Goal: Browse casually

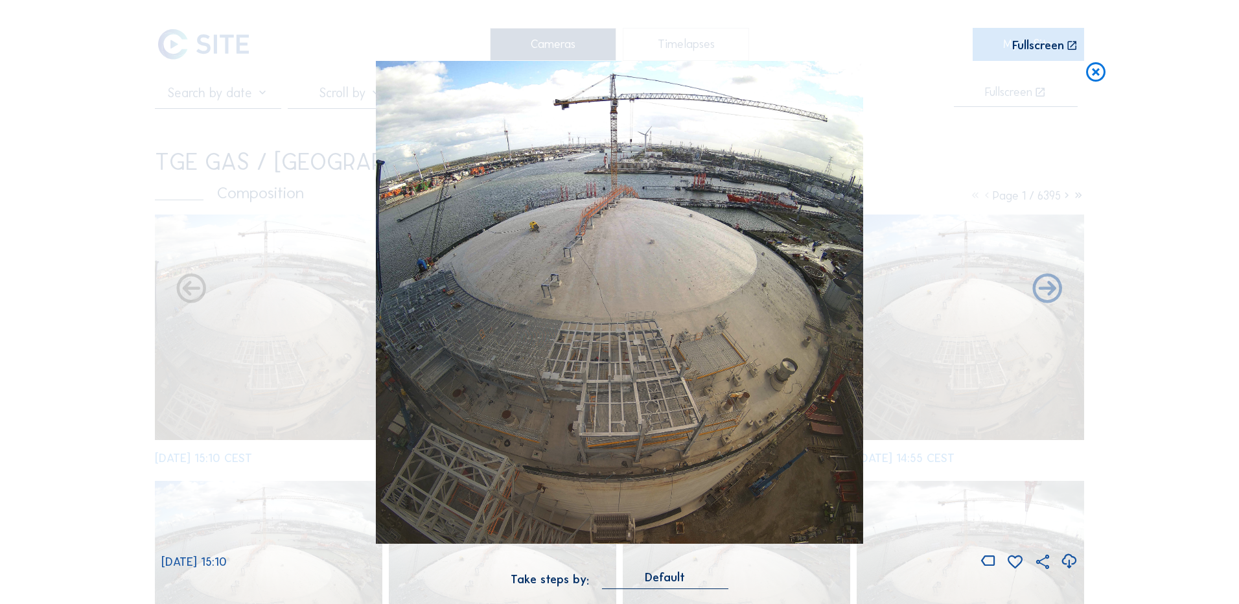
click at [1098, 71] on icon at bounding box center [1095, 73] width 23 height 24
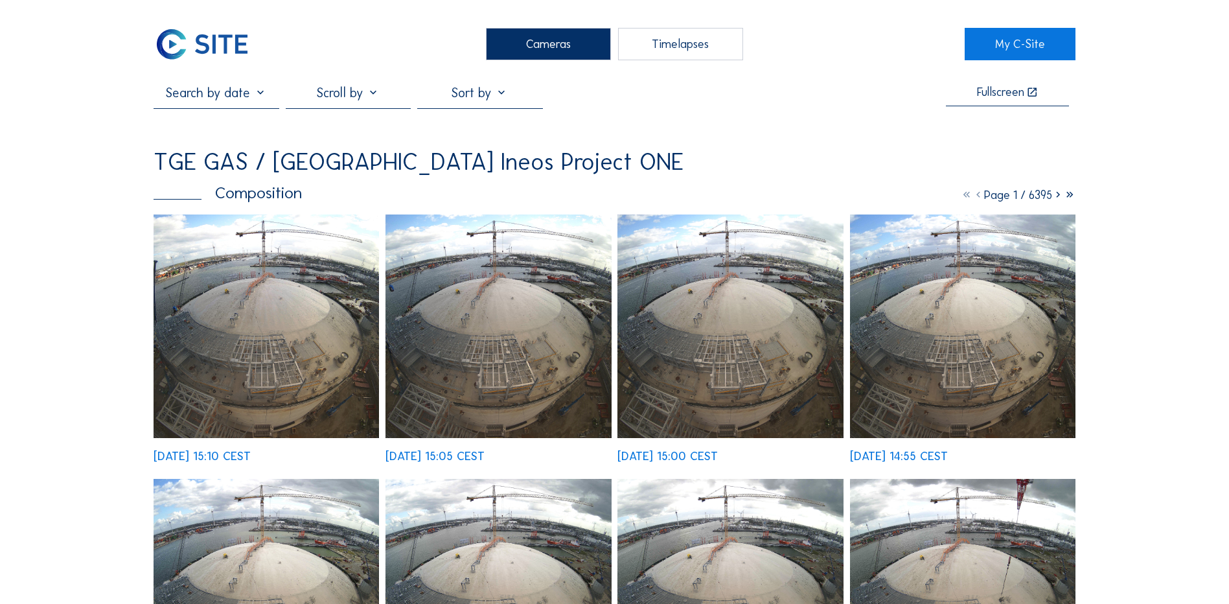
click at [555, 45] on div "Cameras" at bounding box center [548, 44] width 125 height 32
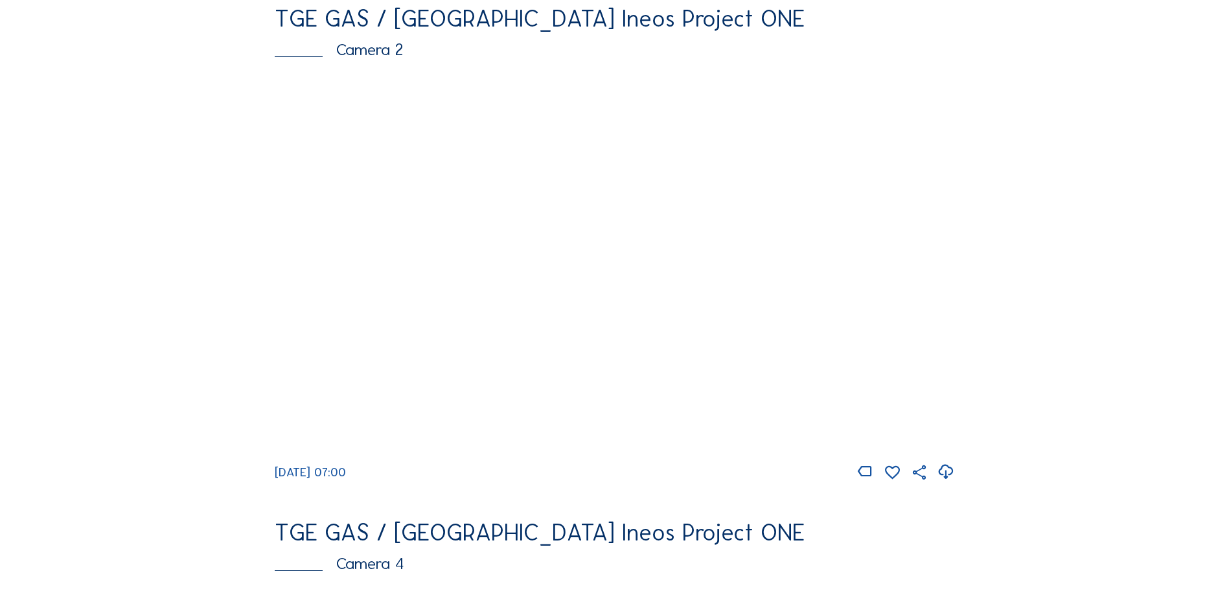
scroll to position [518, 0]
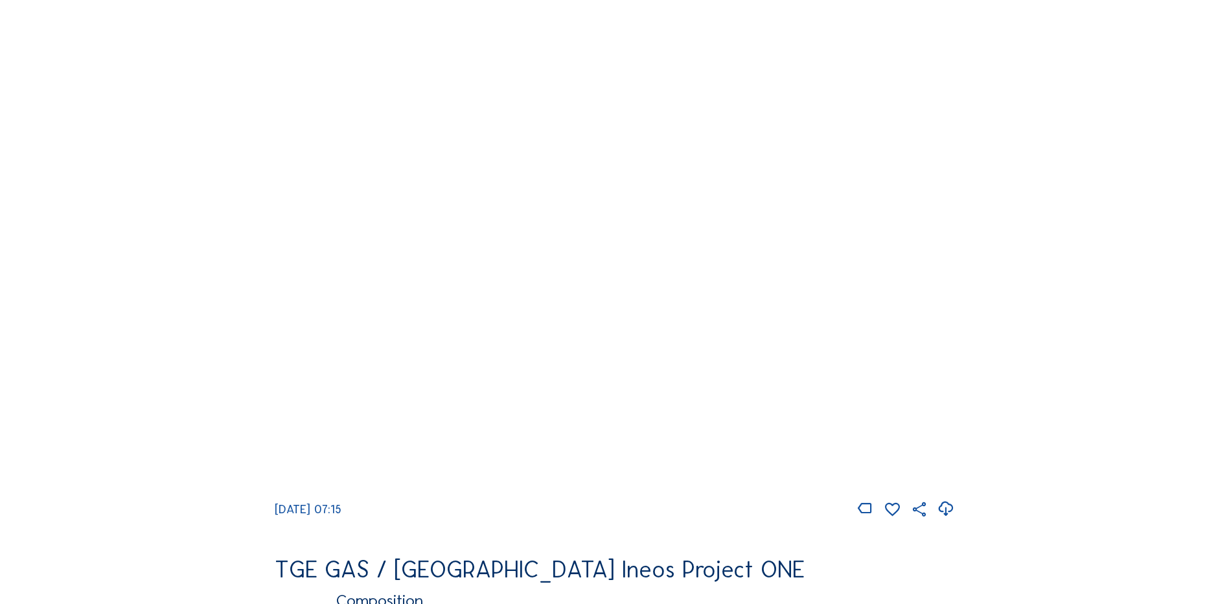
scroll to position [1231, 0]
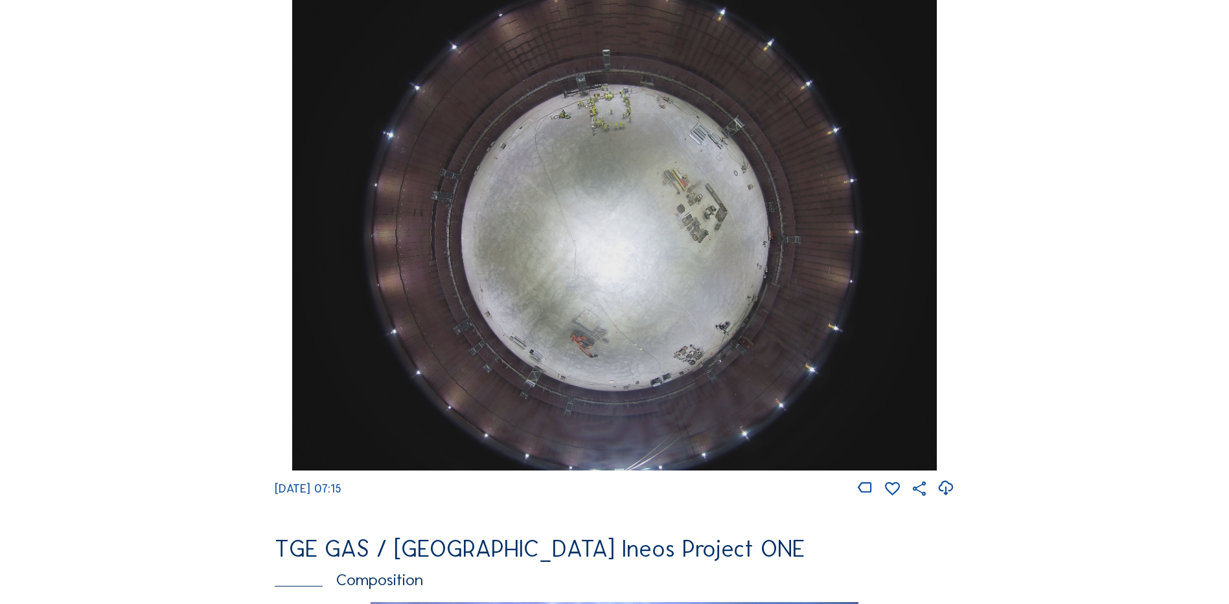
click at [616, 254] on img at bounding box center [614, 228] width 644 height 483
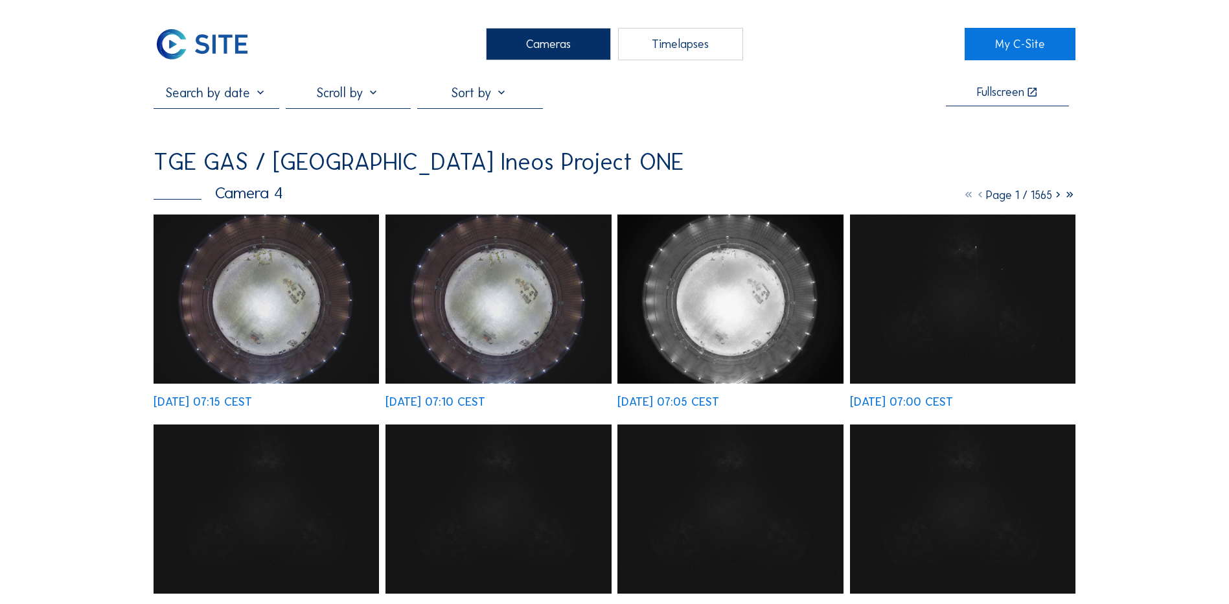
click at [297, 301] on img at bounding box center [267, 299] width 226 height 169
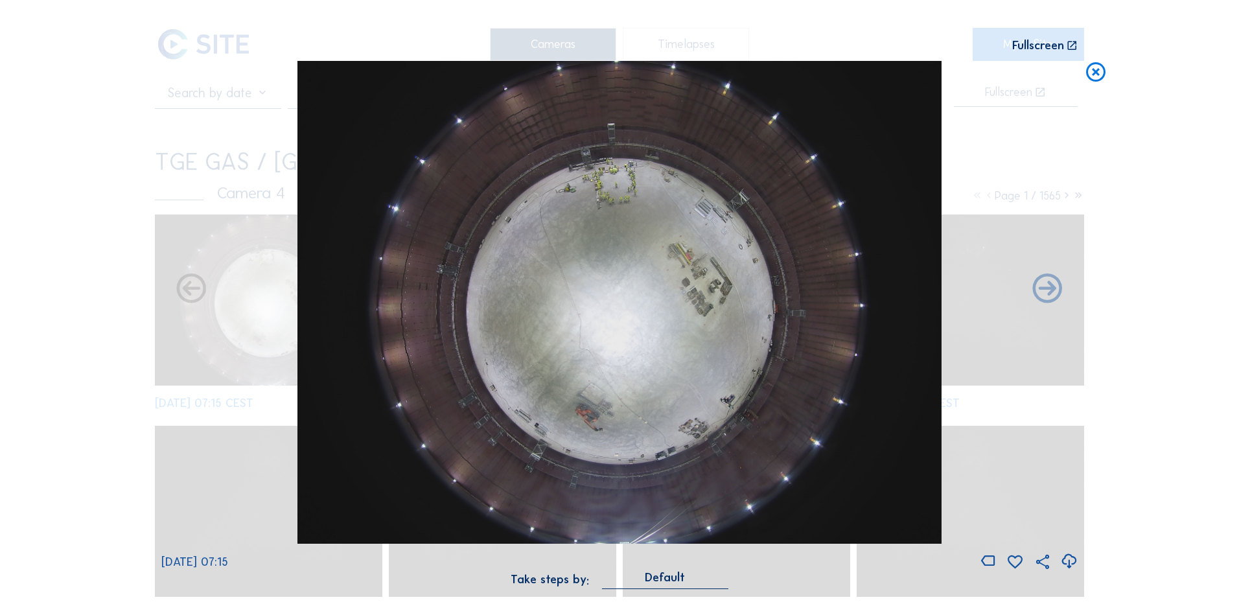
click at [1068, 561] on icon at bounding box center [1068, 561] width 17 height 21
click at [64, 243] on div "Scroll to travel through time | Press 'Alt' Button + Scroll to Zoom | Click and…" at bounding box center [619, 302] width 1239 height 604
click at [1097, 73] on icon at bounding box center [1095, 73] width 23 height 24
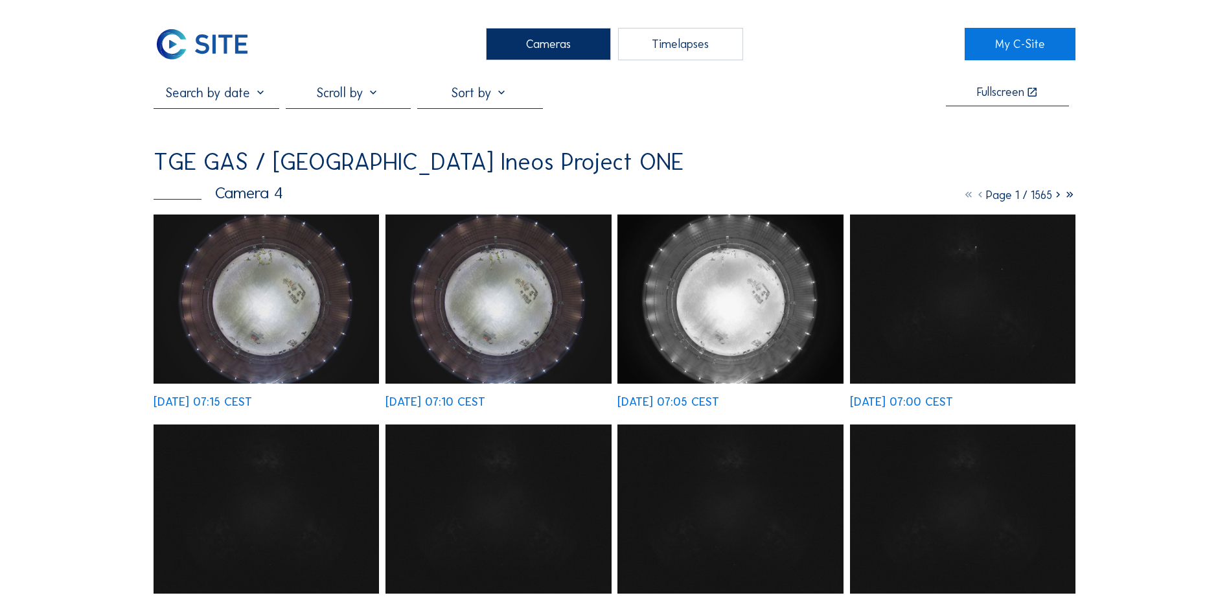
click at [550, 49] on div "Cameras" at bounding box center [548, 44] width 125 height 32
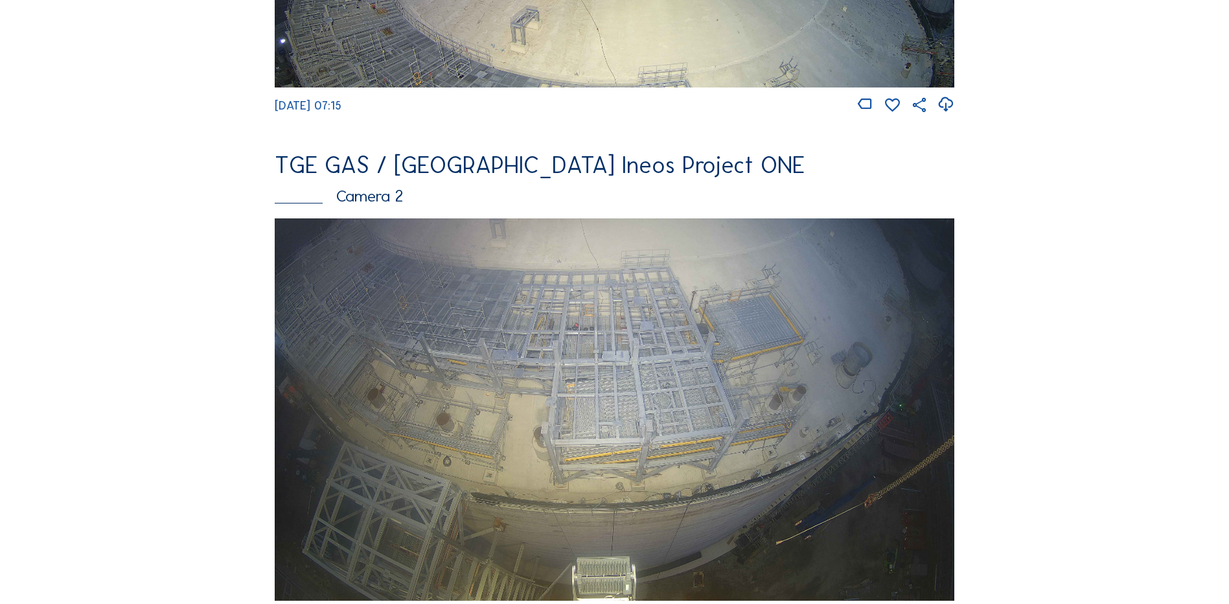
scroll to position [518, 0]
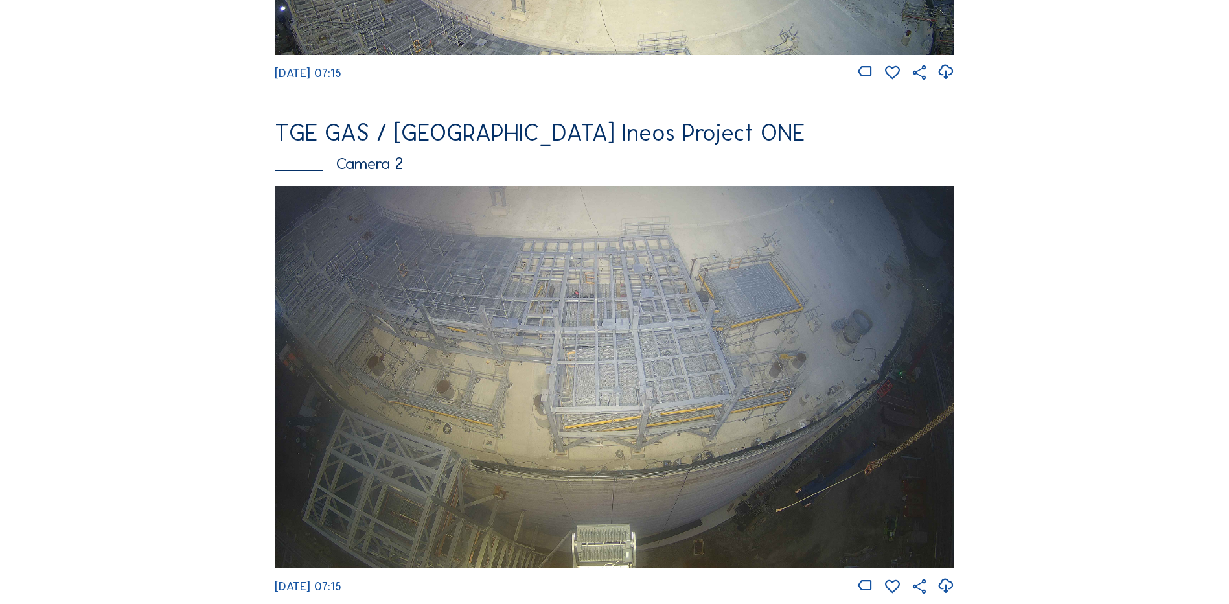
click at [612, 337] on img at bounding box center [615, 377] width 680 height 382
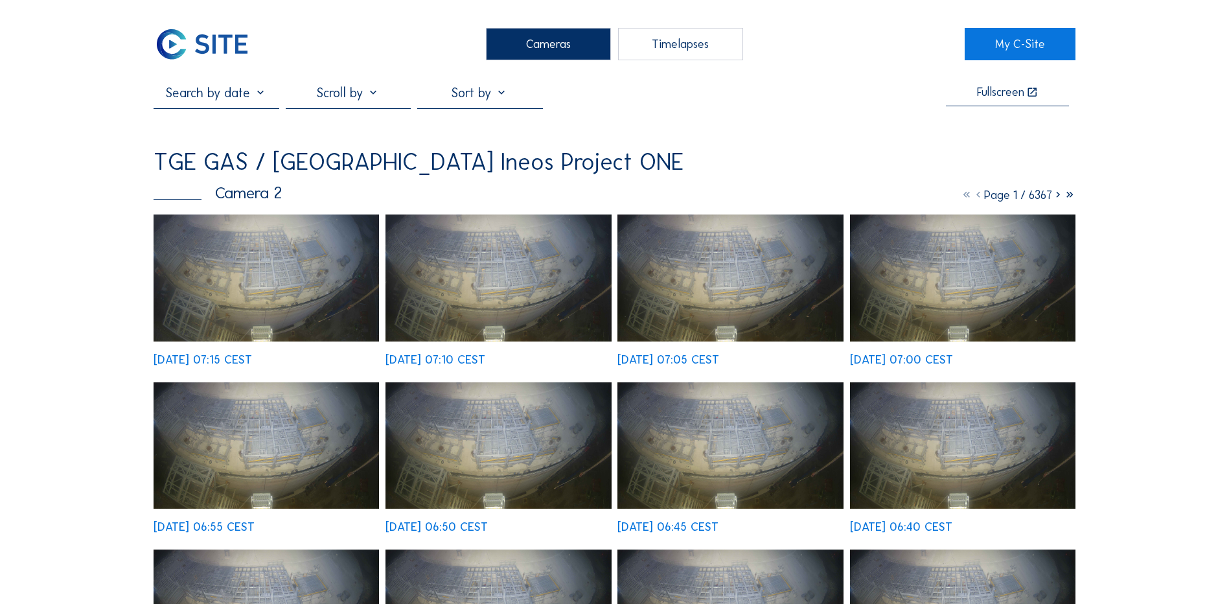
click at [302, 272] on img at bounding box center [267, 278] width 226 height 127
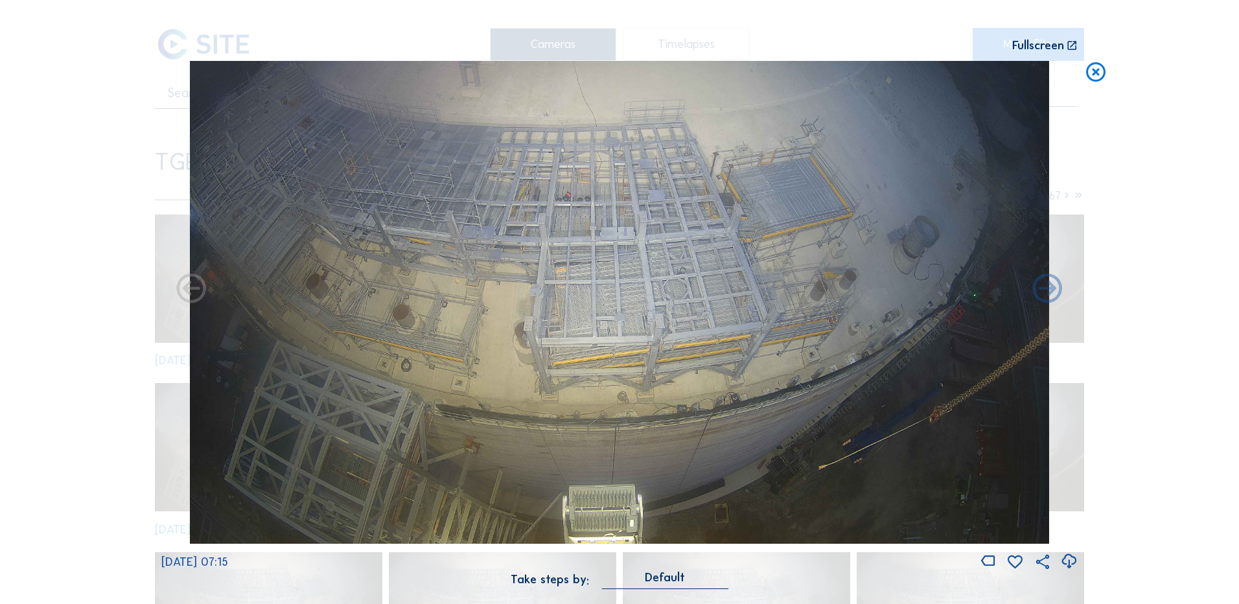
click at [1065, 559] on icon at bounding box center [1068, 561] width 17 height 21
drag, startPoint x: 64, startPoint y: 334, endPoint x: 111, endPoint y: 319, distance: 49.4
click at [64, 334] on div "Scroll to travel through time | Press 'Alt' Button + Scroll to Zoom | Click and…" at bounding box center [619, 302] width 1239 height 604
click at [1093, 74] on icon at bounding box center [1095, 73] width 23 height 24
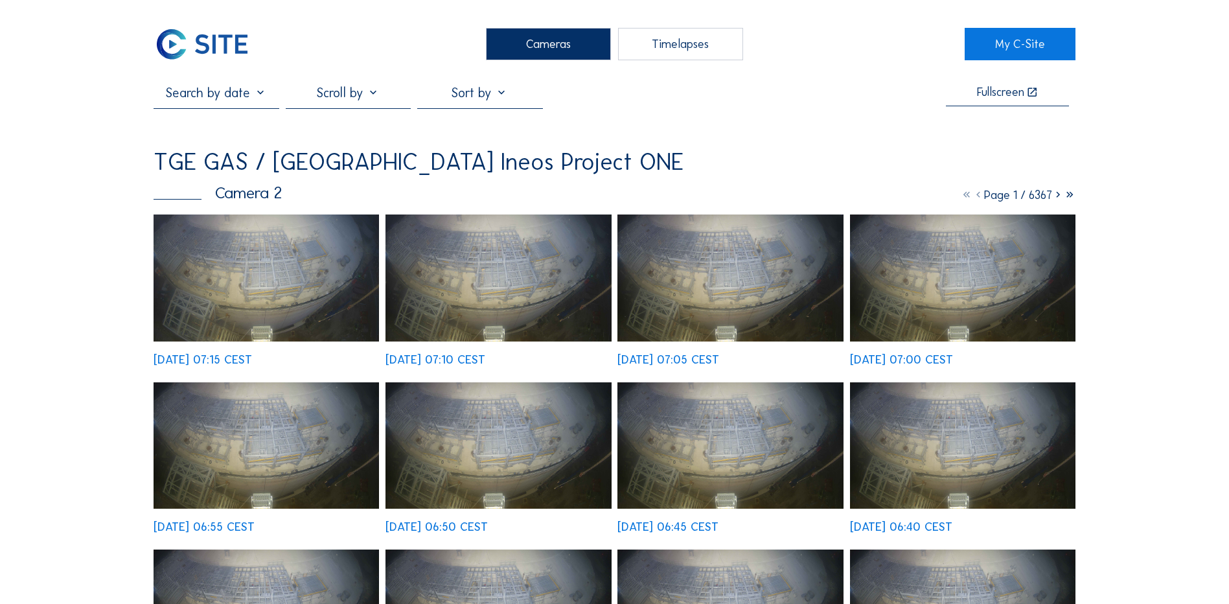
click at [551, 39] on div "Cameras" at bounding box center [548, 44] width 125 height 32
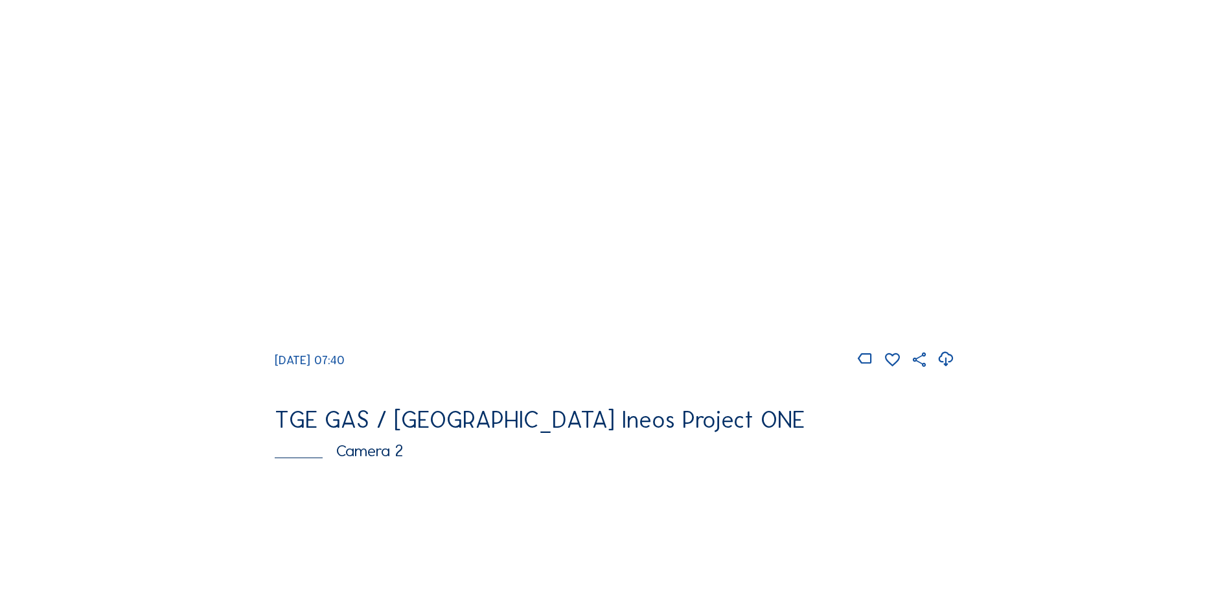
scroll to position [518, 0]
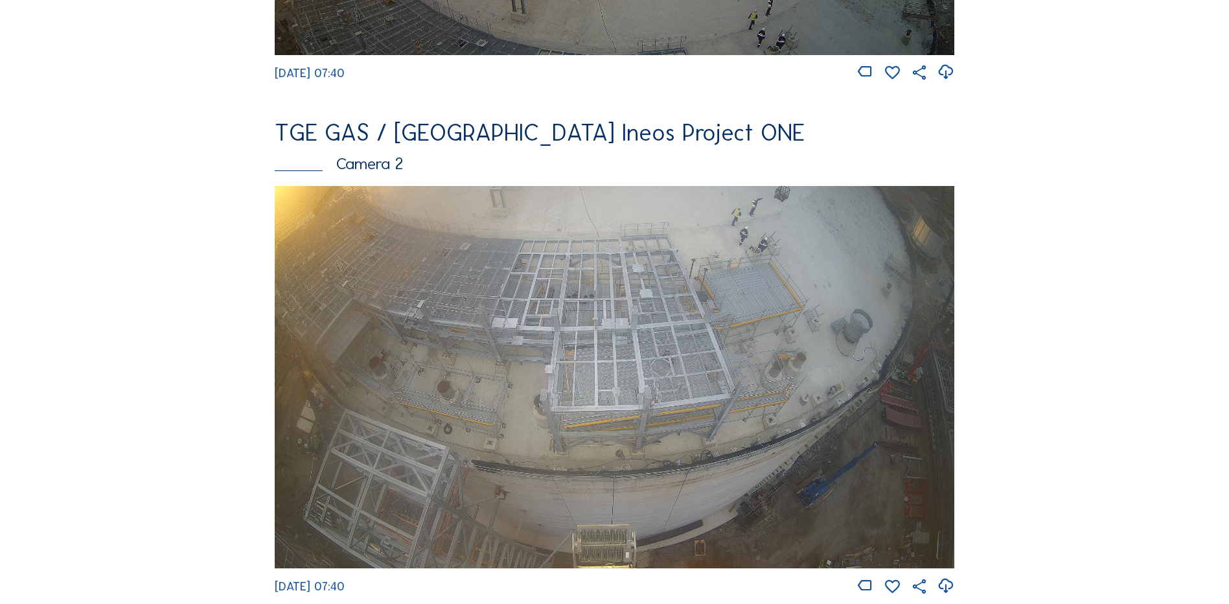
click at [551, 331] on img at bounding box center [615, 377] width 680 height 382
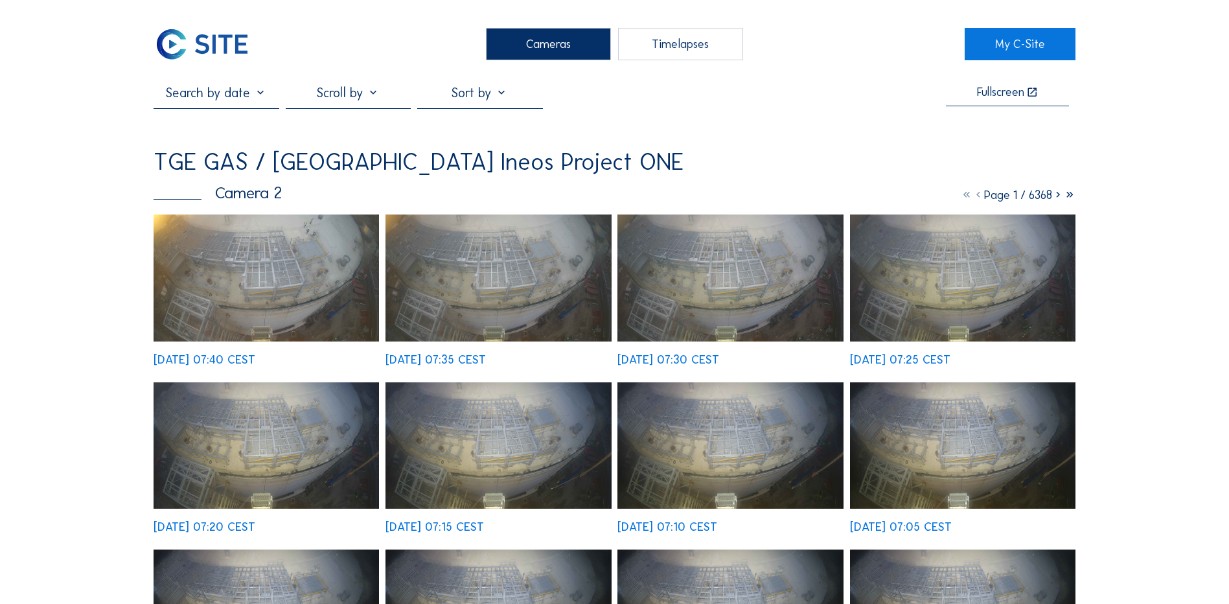
click at [255, 288] on img at bounding box center [267, 278] width 226 height 127
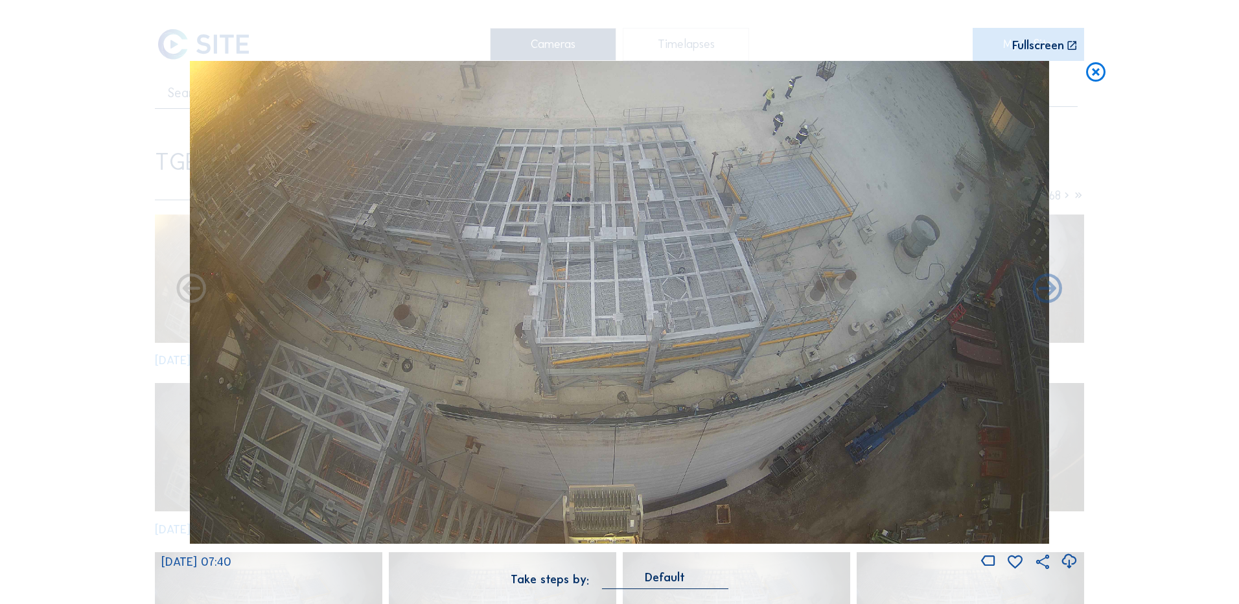
drag, startPoint x: 1098, startPoint y: 78, endPoint x: 1073, endPoint y: 81, distance: 25.5
click at [1098, 77] on icon at bounding box center [1095, 73] width 23 height 24
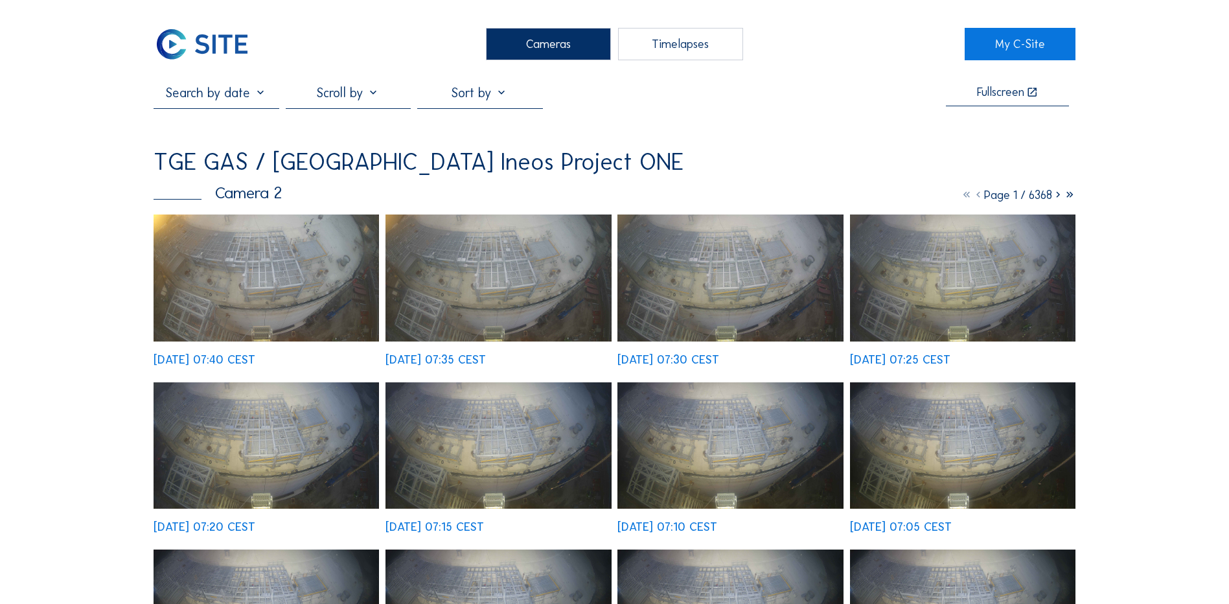
click at [301, 256] on img at bounding box center [267, 278] width 226 height 127
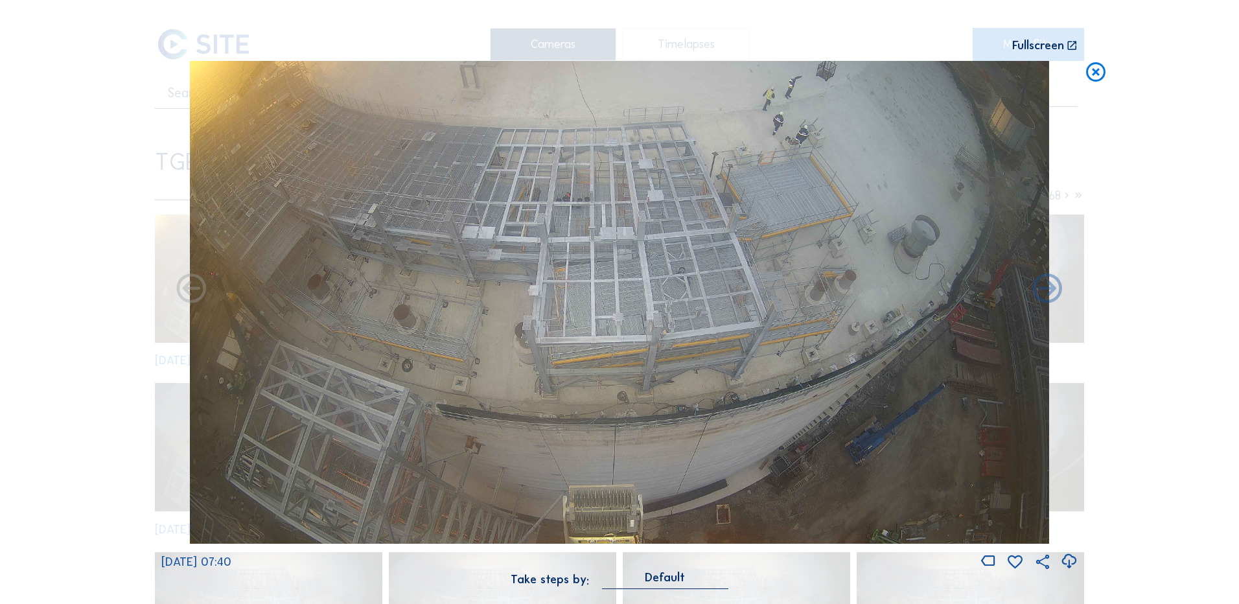
click at [1073, 562] on icon at bounding box center [1068, 561] width 17 height 21
click at [91, 227] on div "Scroll to travel through time | Press 'Alt' Button + Scroll to Zoom | Click and…" at bounding box center [619, 302] width 1239 height 604
click at [1096, 78] on icon at bounding box center [1095, 73] width 23 height 24
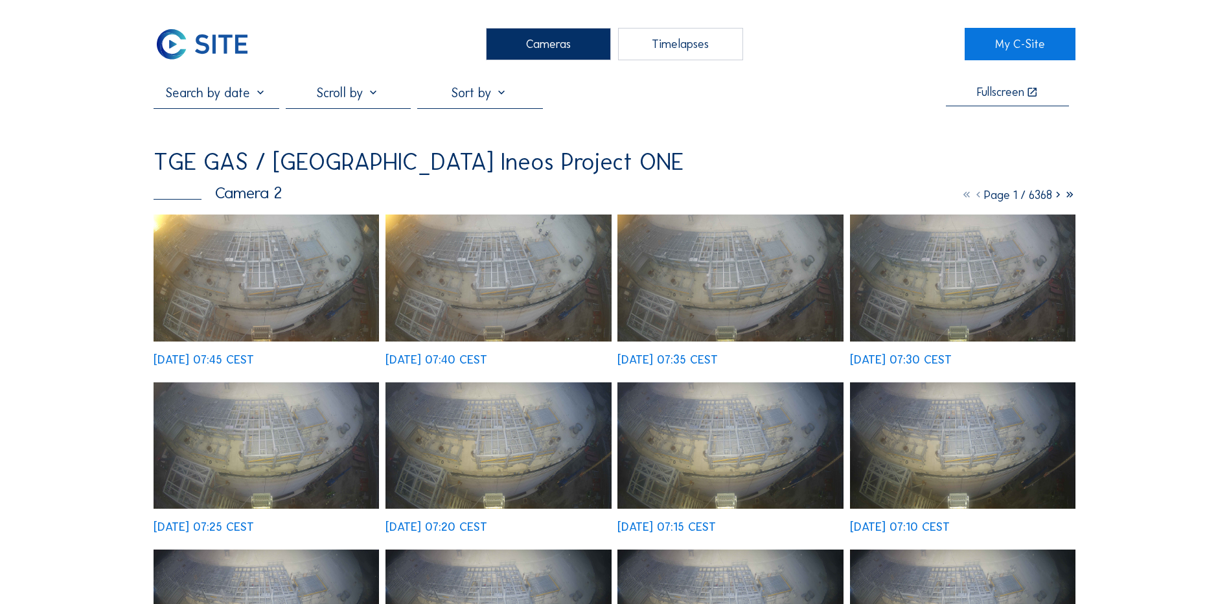
click at [292, 290] on img at bounding box center [267, 278] width 226 height 127
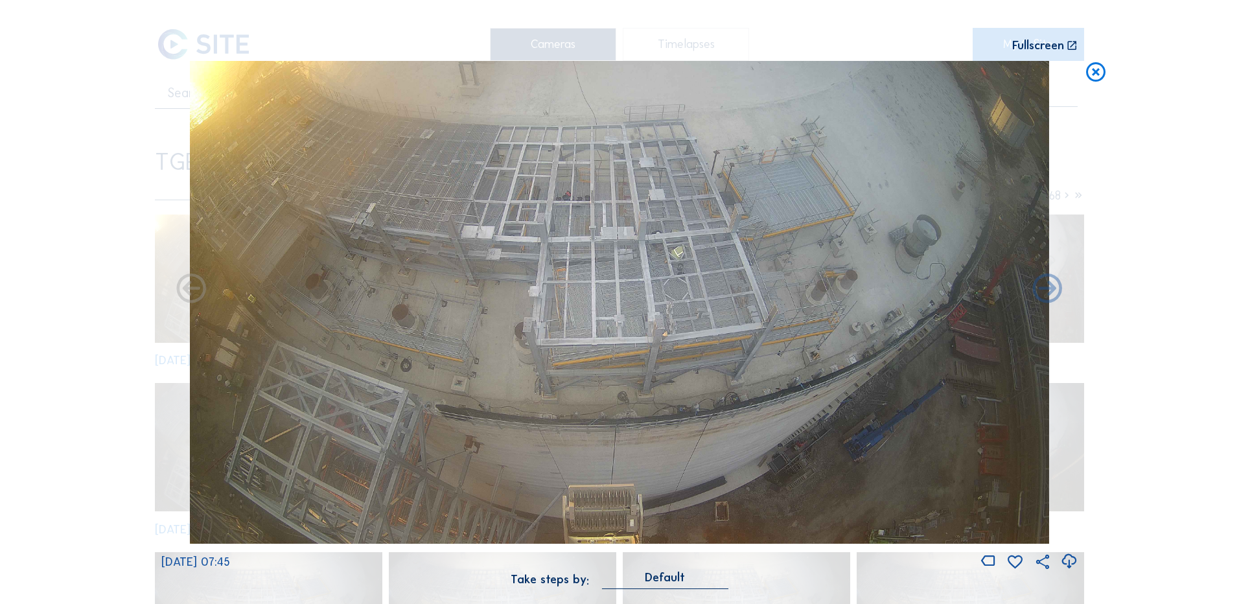
click at [1069, 563] on icon at bounding box center [1068, 561] width 17 height 21
drag, startPoint x: 64, startPoint y: 299, endPoint x: 73, endPoint y: 298, distance: 8.4
click at [64, 299] on div "Scroll to travel through time | Press 'Alt' Button + Scroll to Zoom | Click and…" at bounding box center [619, 302] width 1239 height 604
click at [1092, 75] on icon at bounding box center [1095, 73] width 23 height 24
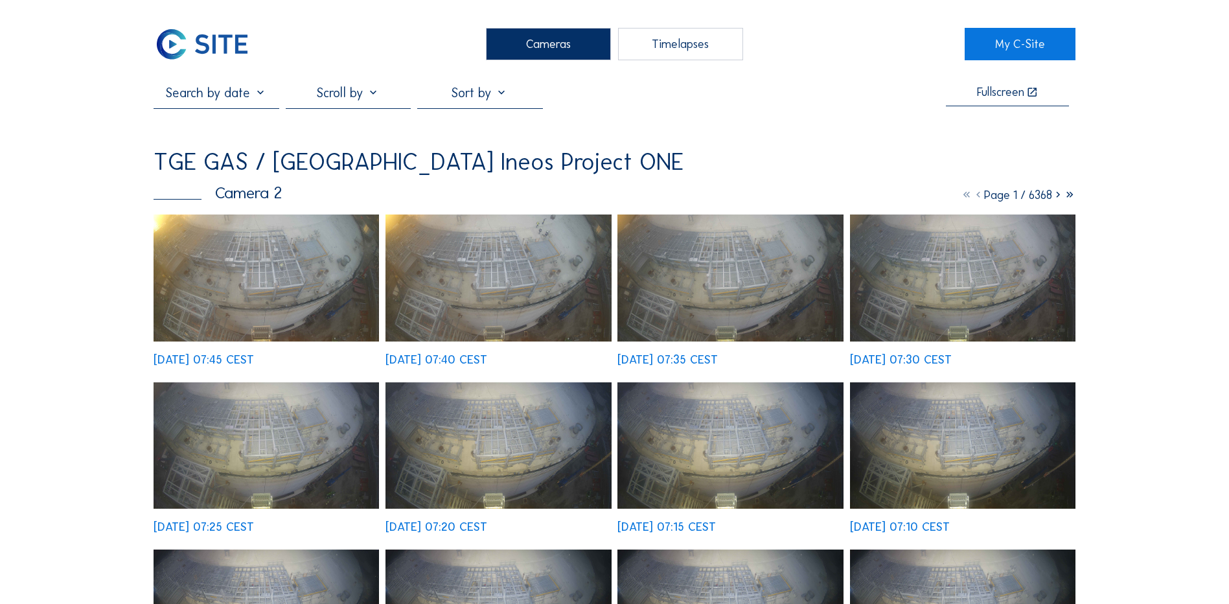
click at [537, 52] on div "Cameras" at bounding box center [548, 44] width 125 height 32
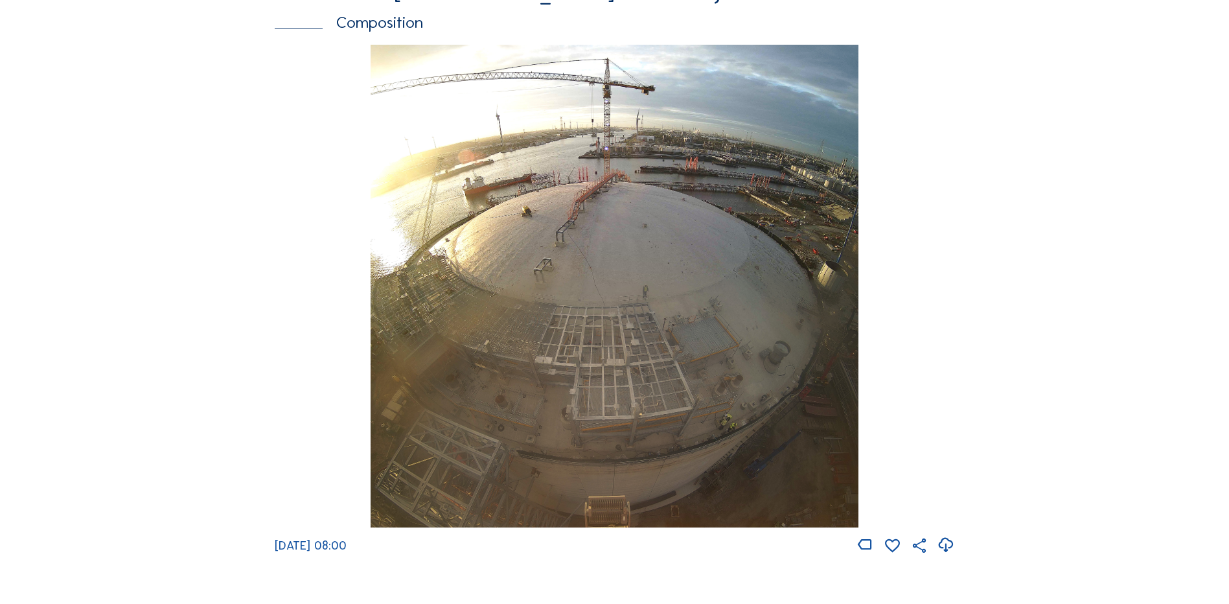
scroll to position [1750, 0]
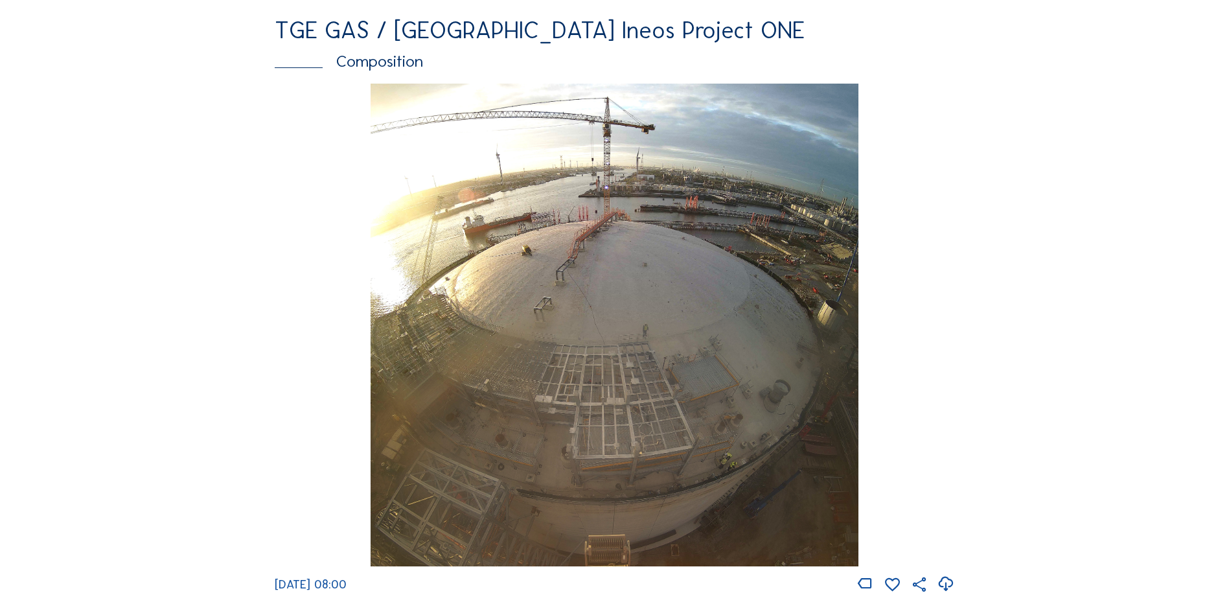
click at [633, 354] on img at bounding box center [614, 325] width 487 height 483
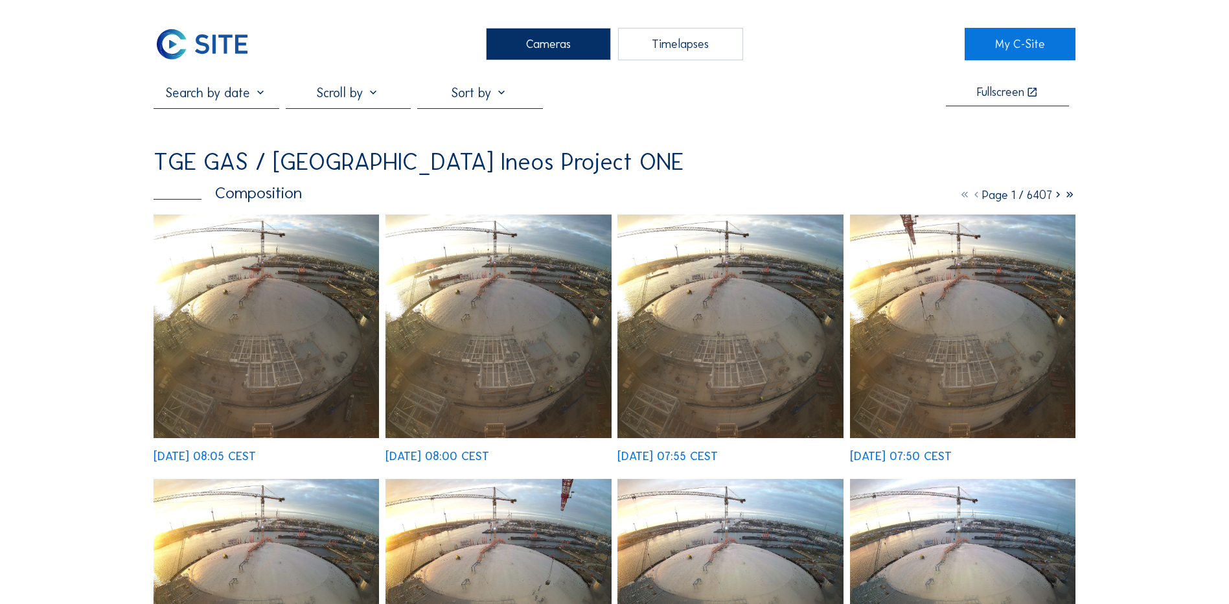
click at [260, 316] on img at bounding box center [267, 327] width 226 height 224
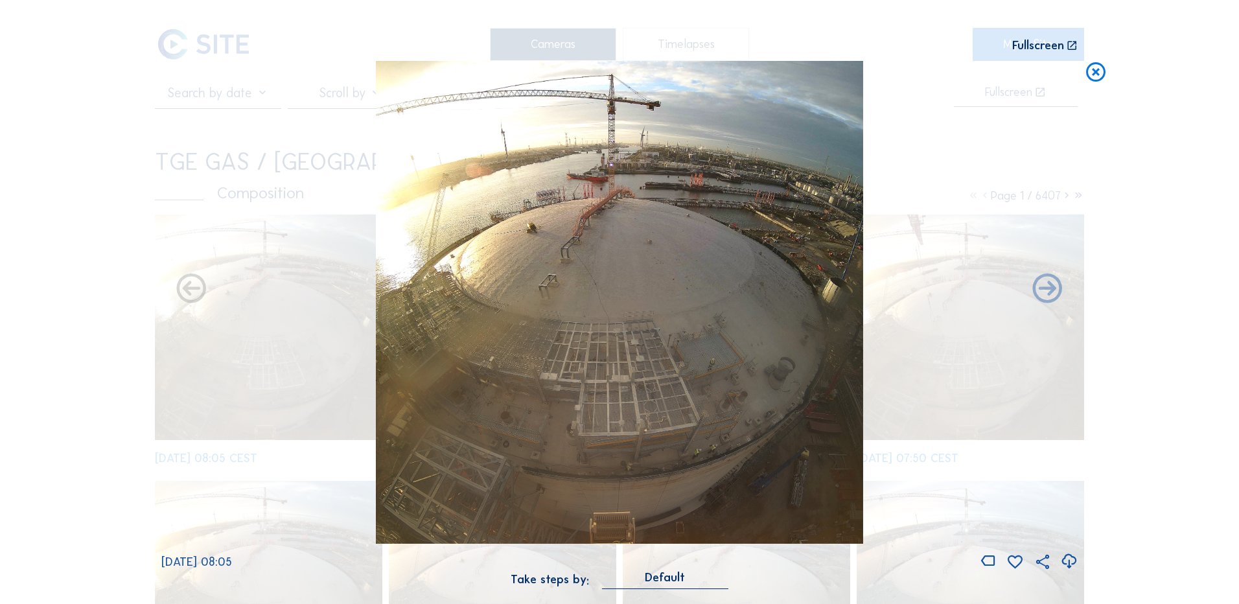
click at [1068, 559] on icon at bounding box center [1068, 561] width 17 height 21
click at [102, 408] on div "Scroll to travel through time | Press 'Alt' Button + Scroll to Zoom | Click and…" at bounding box center [619, 302] width 1239 height 604
click at [1098, 71] on icon at bounding box center [1095, 73] width 23 height 24
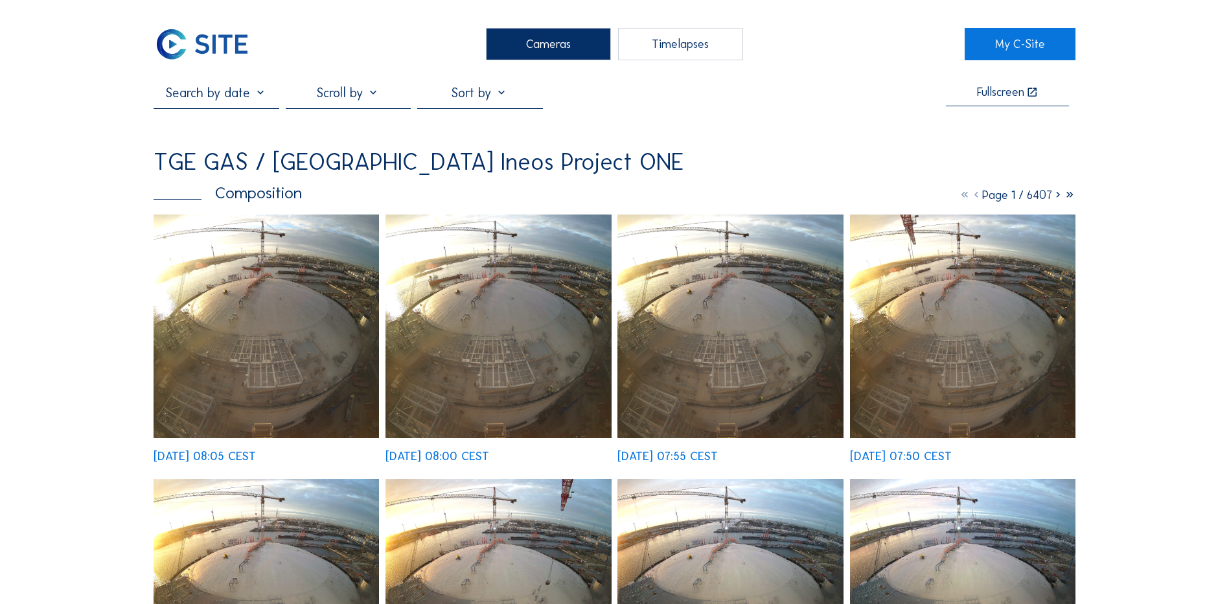
click at [568, 40] on div "Cameras" at bounding box center [548, 44] width 125 height 32
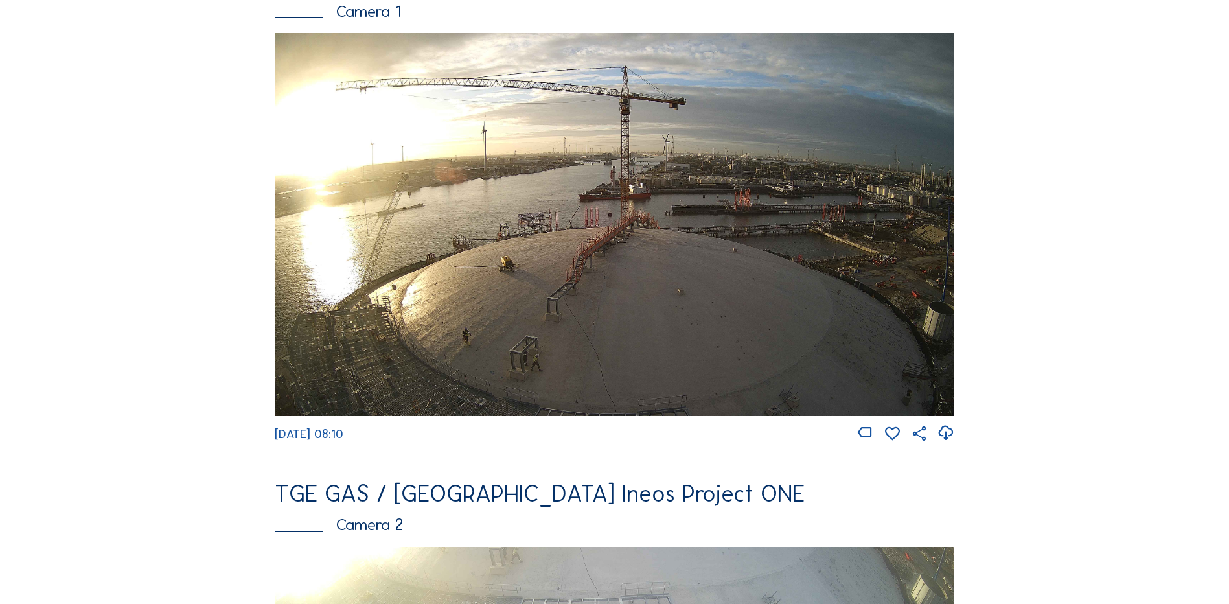
scroll to position [194, 0]
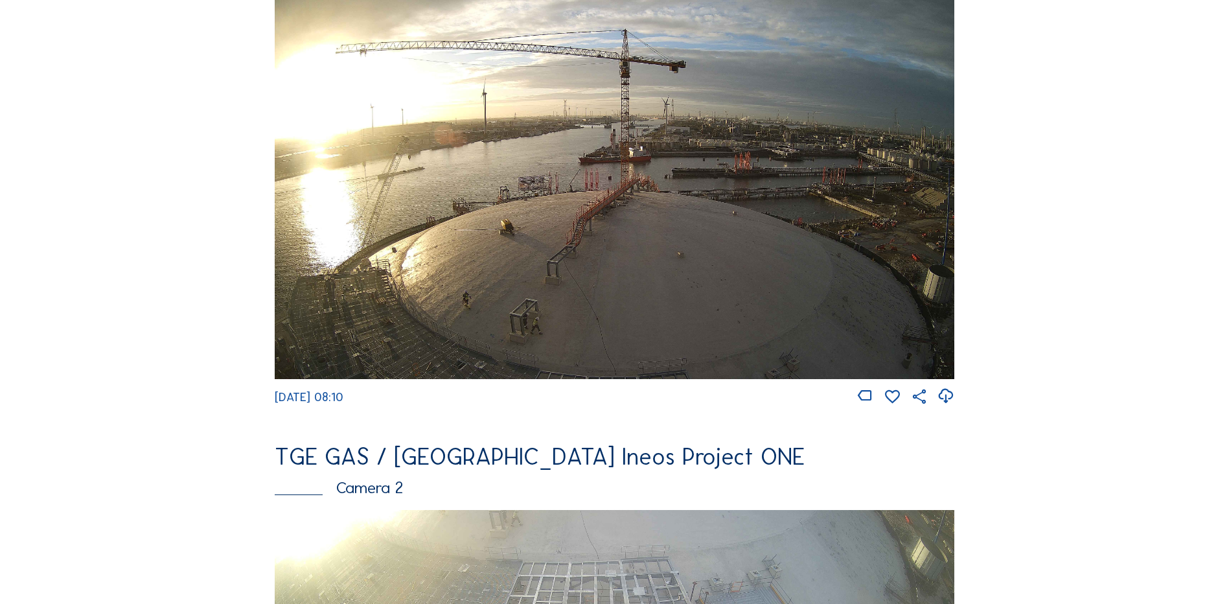
click at [534, 305] on img at bounding box center [615, 187] width 680 height 382
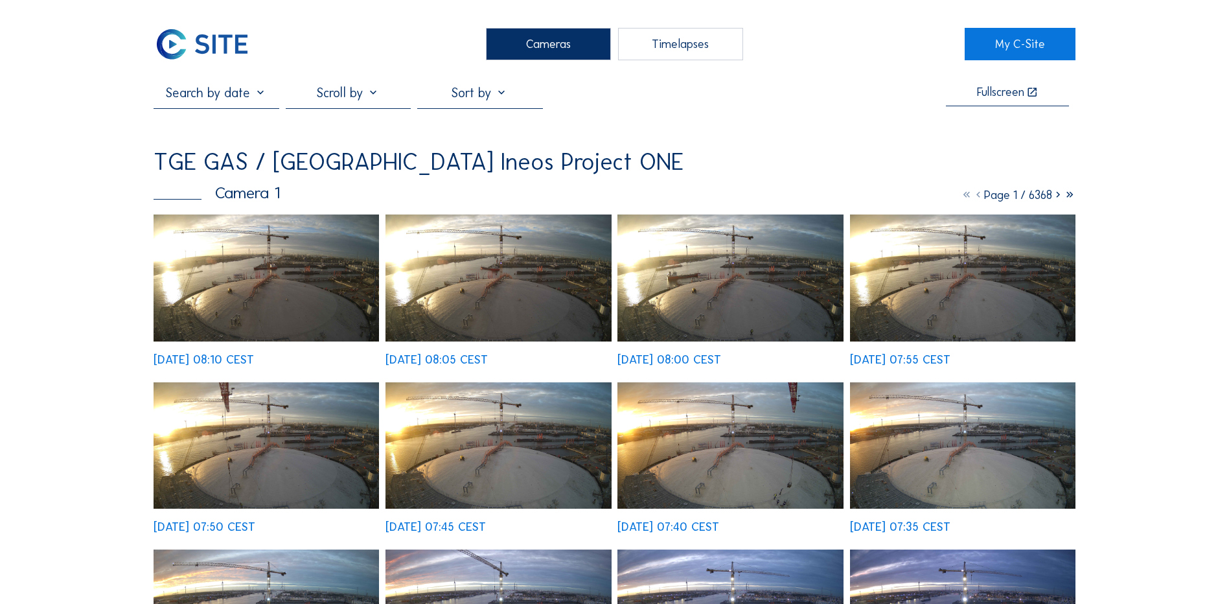
click at [310, 284] on img at bounding box center [267, 278] width 226 height 127
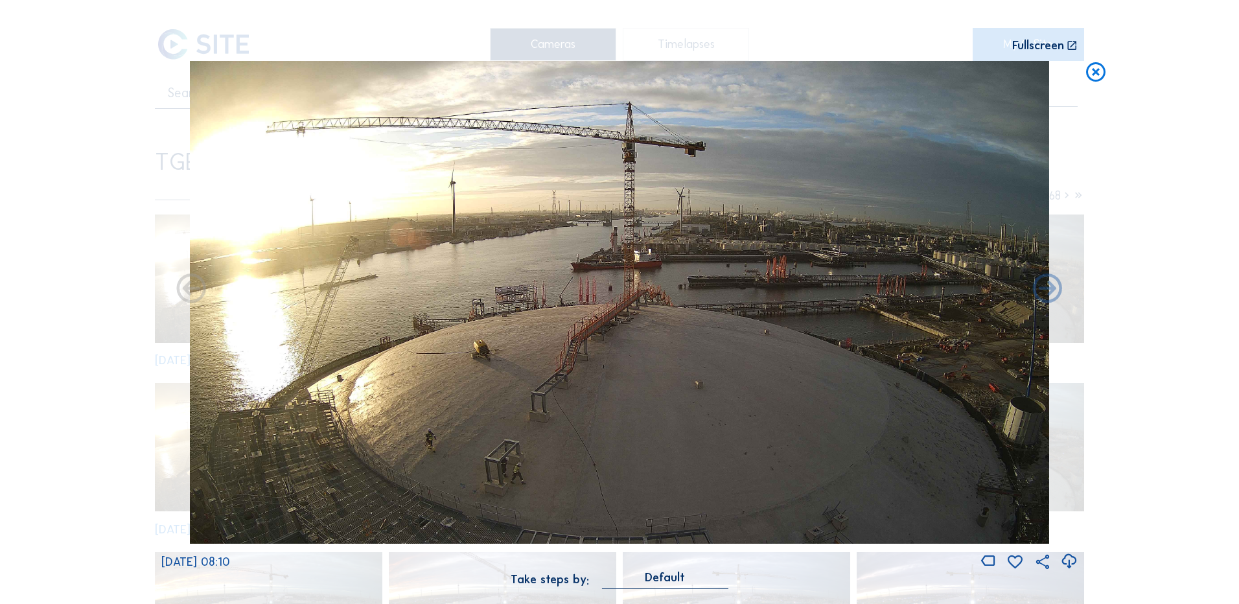
click at [1065, 561] on icon at bounding box center [1068, 561] width 17 height 21
drag, startPoint x: 132, startPoint y: 292, endPoint x: 191, endPoint y: 274, distance: 60.9
click at [132, 292] on div "Scroll to travel through time | Press 'Alt' Button + Scroll to Zoom | Click and…" at bounding box center [619, 302] width 1239 height 604
click at [1095, 76] on icon at bounding box center [1095, 73] width 23 height 24
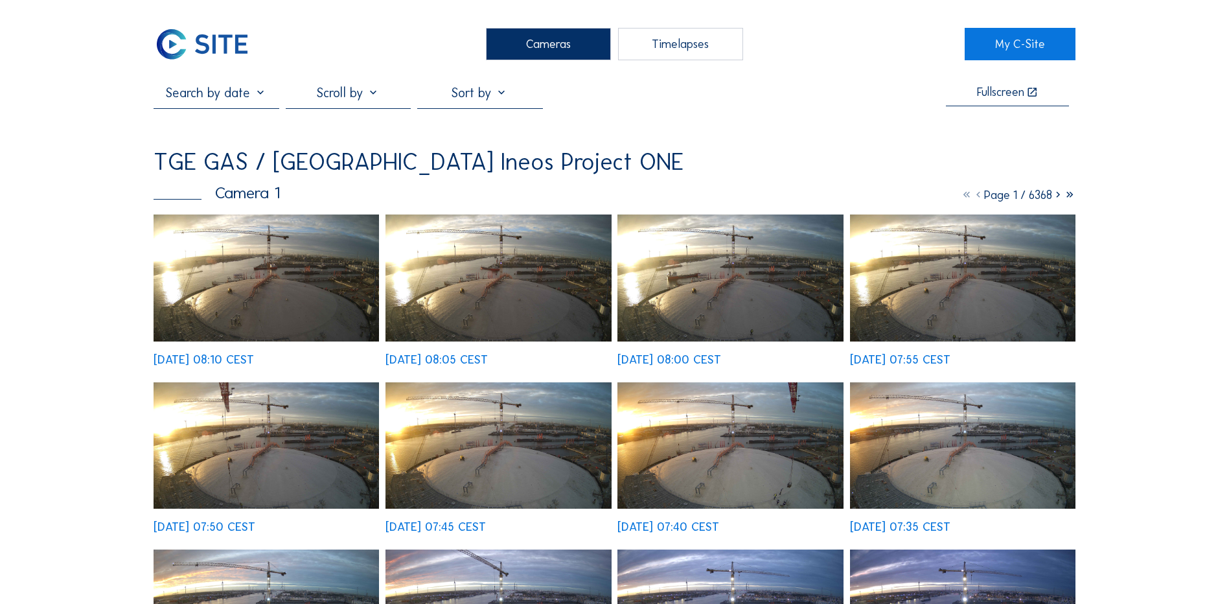
click at [515, 42] on div "Cameras" at bounding box center [548, 44] width 125 height 32
